Goal: Information Seeking & Learning: Understand process/instructions

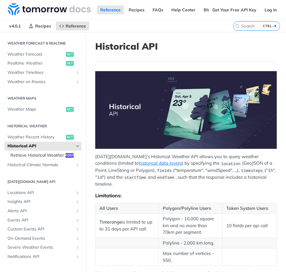
click at [39, 156] on span "Retrieve Historical Weather" at bounding box center [37, 155] width 54 height 6
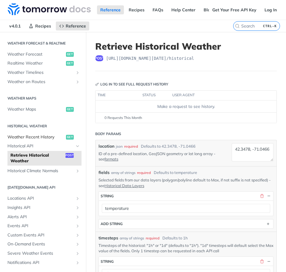
click at [36, 136] on span "Weather Recent History" at bounding box center [35, 137] width 57 height 6
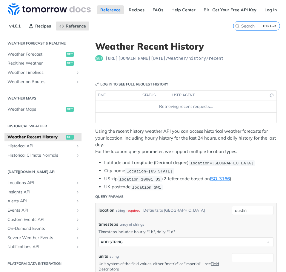
click at [36, 121] on section "Historical Weather Weather Recent History get Historical API Retrieve Historica…" at bounding box center [42, 140] width 77 height 40
click at [36, 126] on h2 "Historical Weather" at bounding box center [42, 125] width 77 height 5
click at [26, 126] on h2 "Historical Weather" at bounding box center [42, 125] width 77 height 5
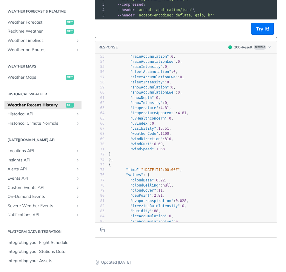
scroll to position [209, 0]
